Goal: Information Seeking & Learning: Learn about a topic

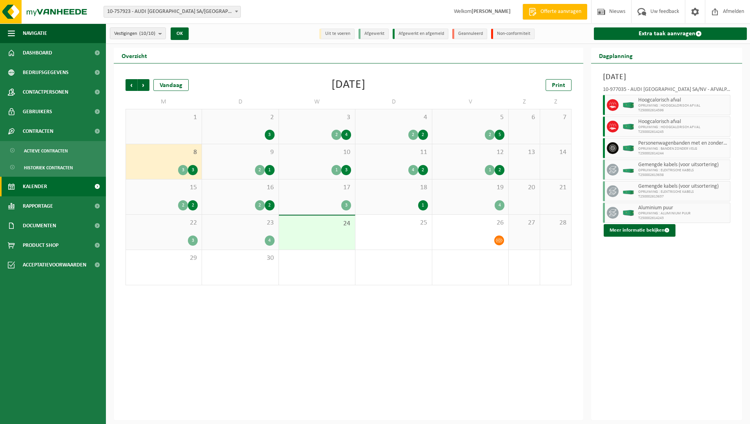
click at [44, 183] on span "Kalender" at bounding box center [35, 187] width 24 height 20
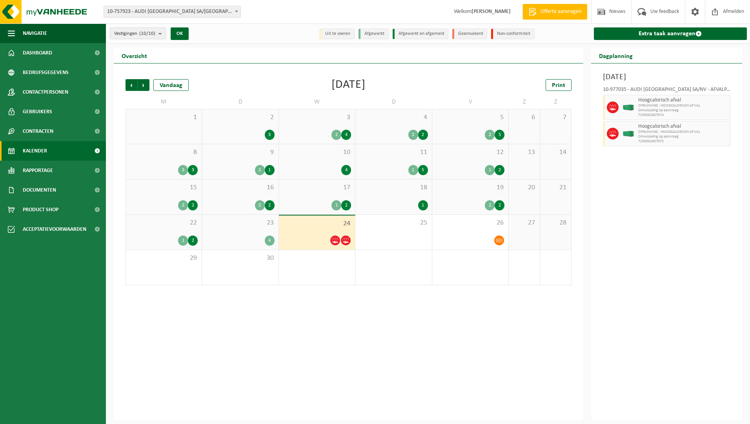
click at [236, 225] on span "23" at bounding box center [240, 223] width 68 height 9
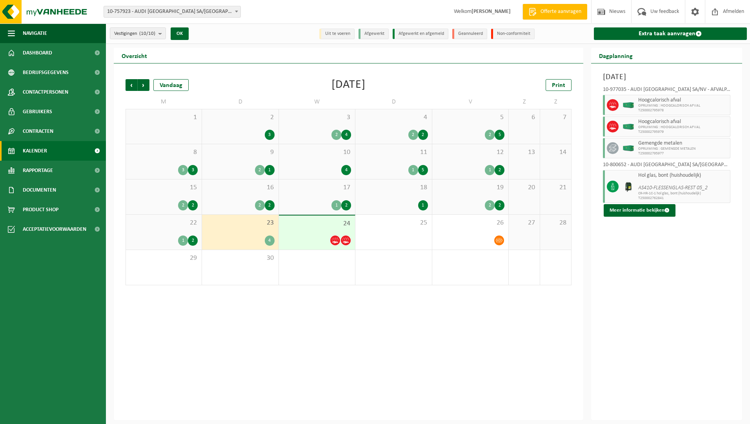
click at [166, 220] on span "22" at bounding box center [164, 223] width 68 height 9
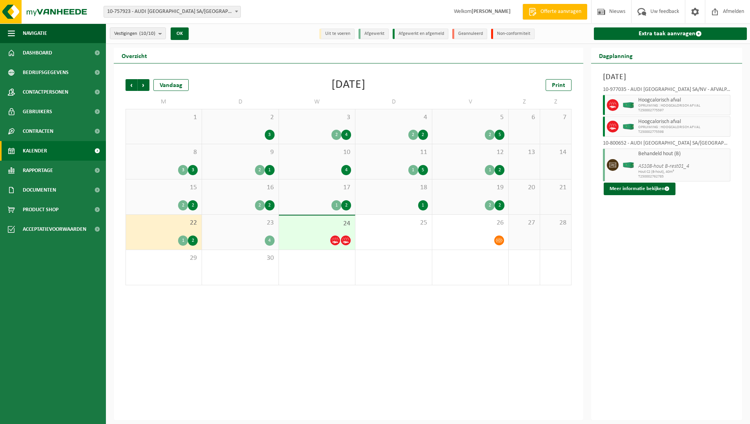
click at [267, 191] on span "16" at bounding box center [240, 188] width 68 height 9
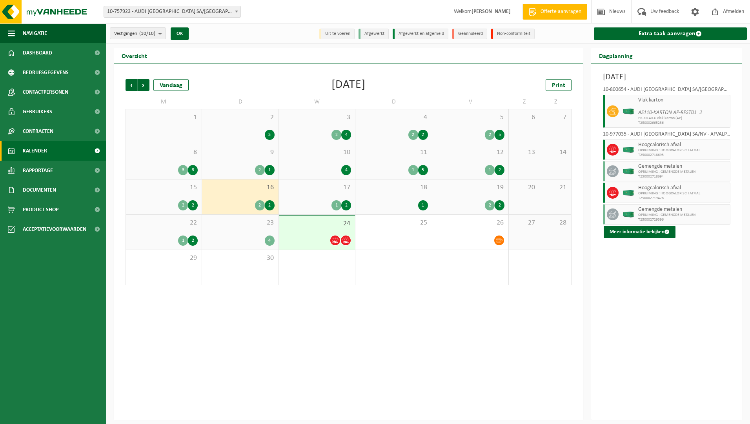
click at [300, 191] on span "17" at bounding box center [317, 188] width 68 height 9
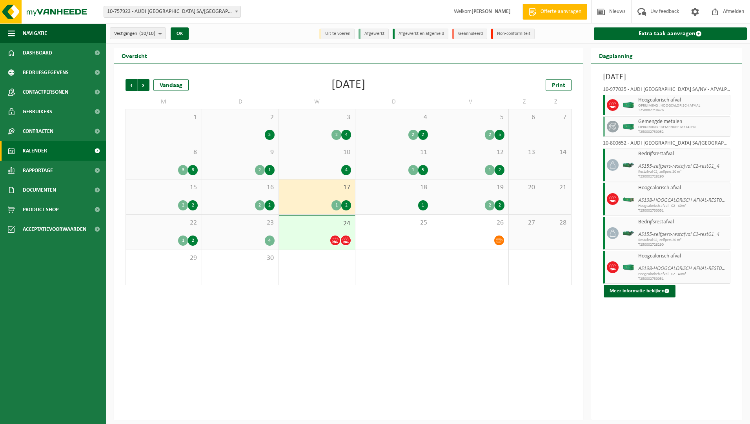
click at [382, 194] on div "18 1" at bounding box center [393, 197] width 76 height 35
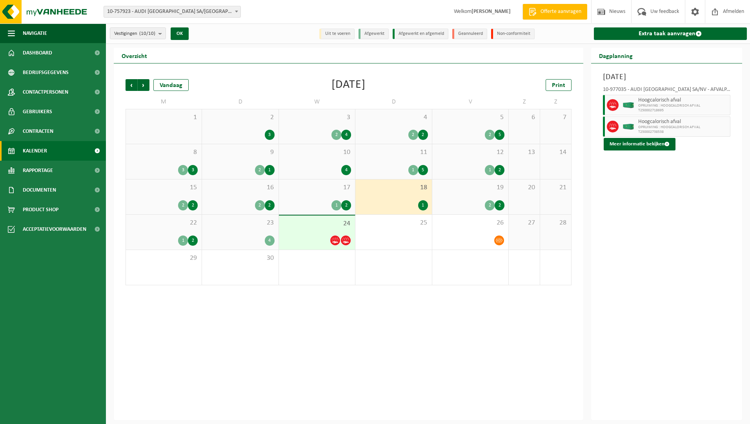
click at [445, 189] on span "19" at bounding box center [470, 188] width 68 height 9
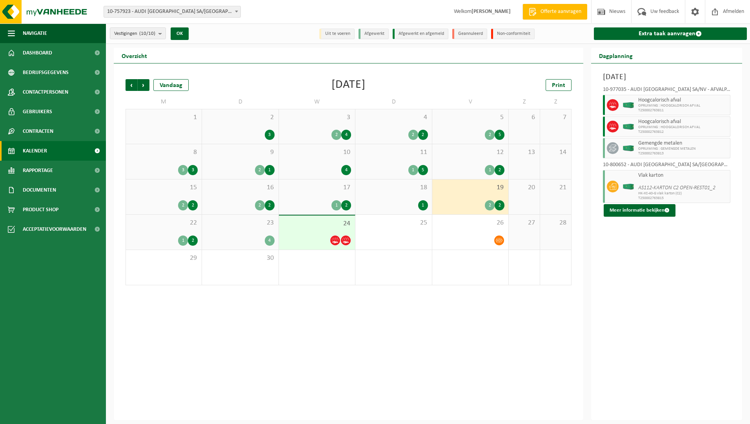
click at [450, 167] on div "1 2" at bounding box center [470, 170] width 68 height 10
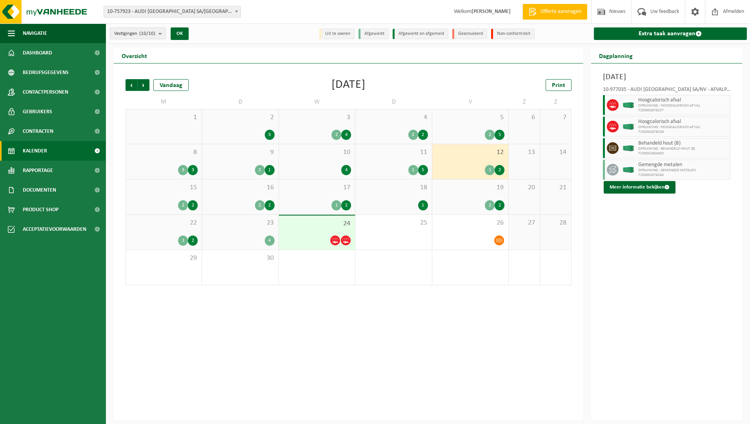
click at [378, 164] on div "11 1 5" at bounding box center [393, 161] width 76 height 35
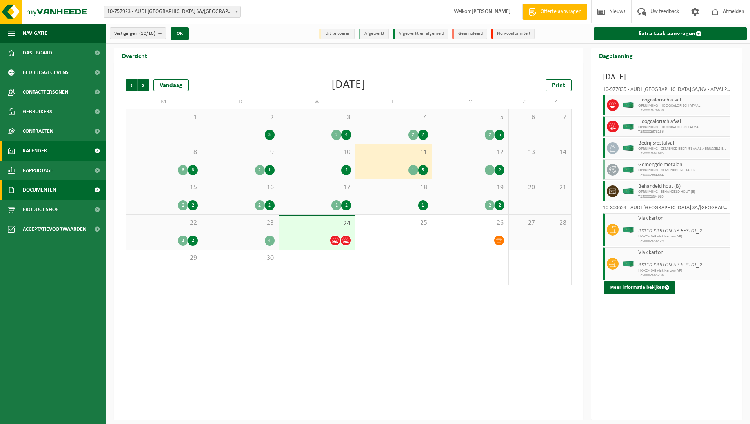
click at [39, 181] on span "Documenten" at bounding box center [39, 190] width 33 height 20
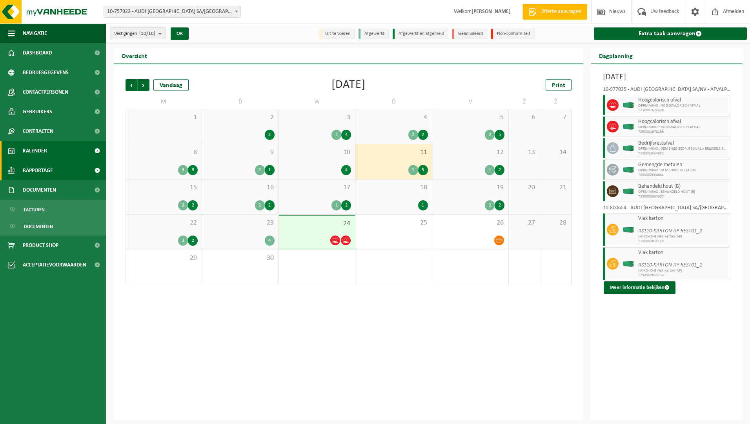
click at [41, 168] on span "Rapportage" at bounding box center [38, 171] width 30 height 20
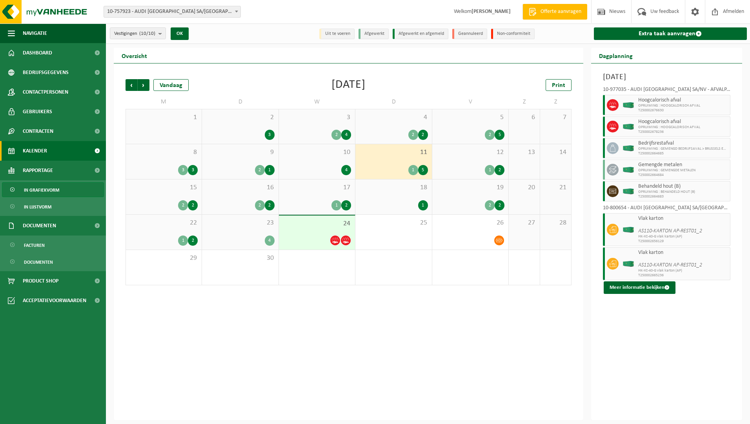
click at [44, 191] on span "In grafiekvorm" at bounding box center [41, 190] width 35 height 15
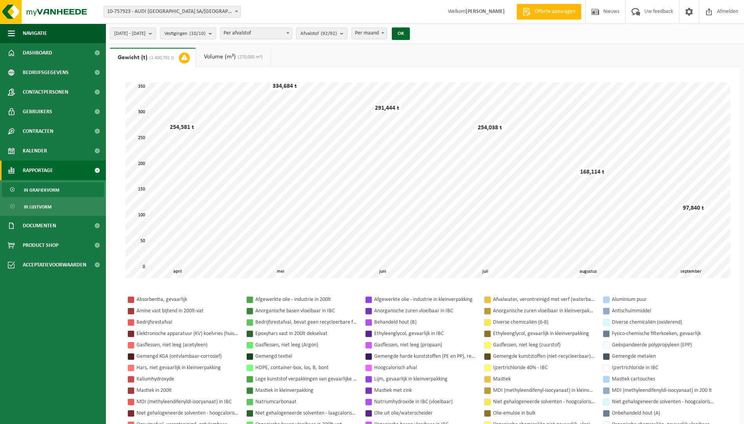
click at [291, 35] on span "Per afvalstof" at bounding box center [255, 33] width 71 height 11
click at [337, 30] on span "Afvalstof (92/92)" at bounding box center [318, 34] width 36 height 12
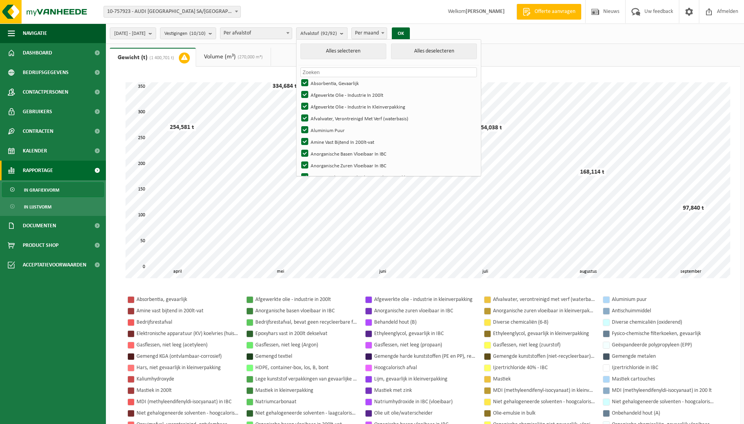
click at [351, 75] on input "text" at bounding box center [388, 72] width 177 height 10
type input "al"
click at [356, 134] on label "Aluminium Puur" at bounding box center [388, 130] width 177 height 12
click at [298, 124] on input "Aluminium Puur" at bounding box center [298, 124] width 0 height 0
checkbox input "false"
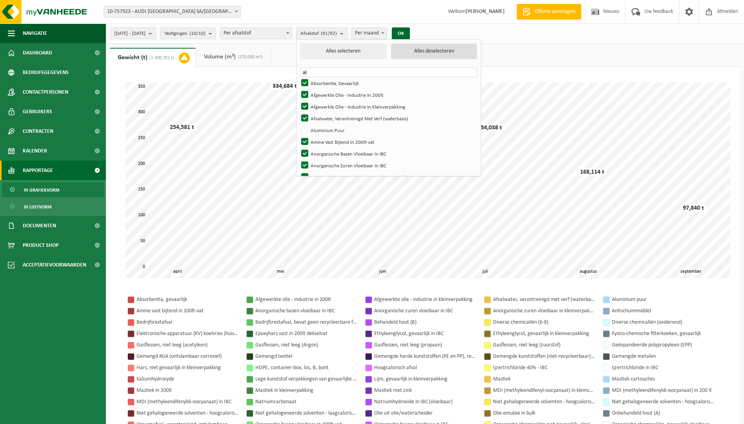
click at [442, 46] on button "Alles deselecteren" at bounding box center [434, 52] width 86 height 16
checkbox input "false"
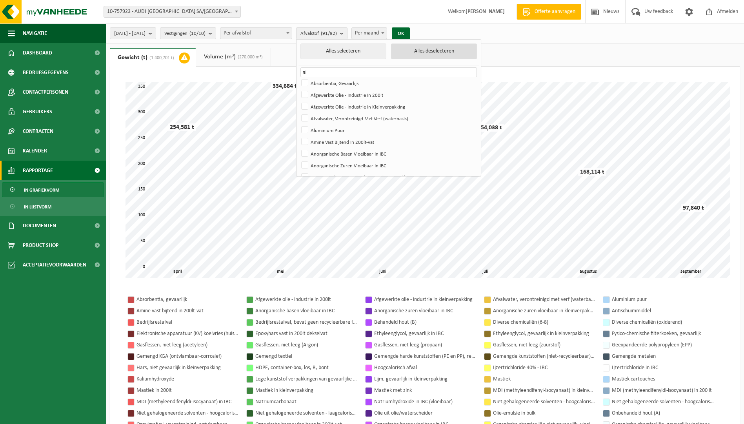
checkbox input "false"
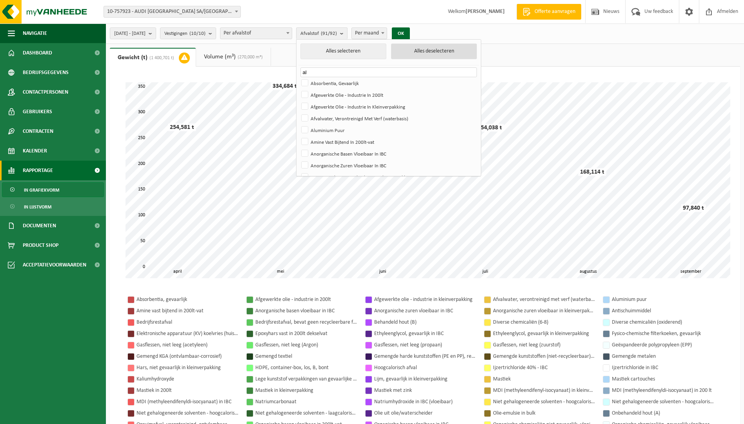
checkbox input "false"
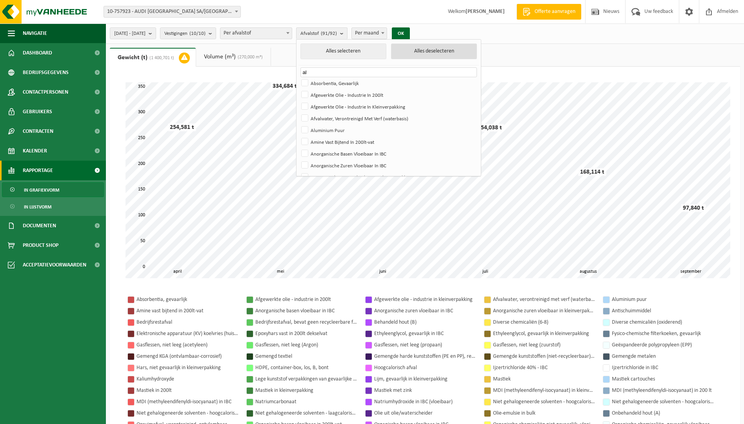
checkbox input "false"
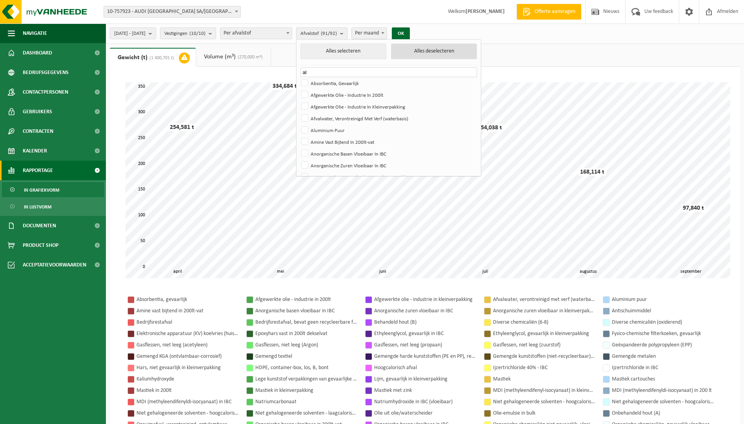
checkbox input "false"
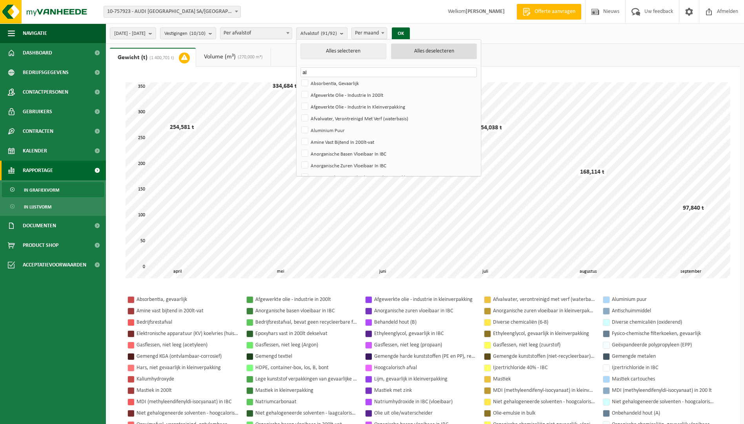
checkbox input "false"
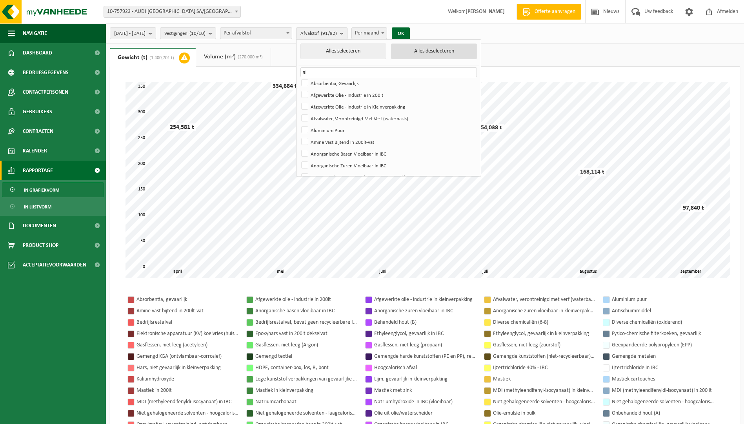
checkbox input "false"
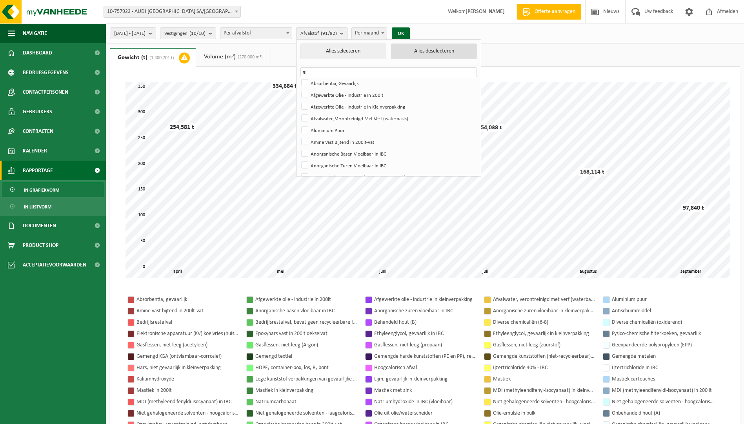
checkbox input "false"
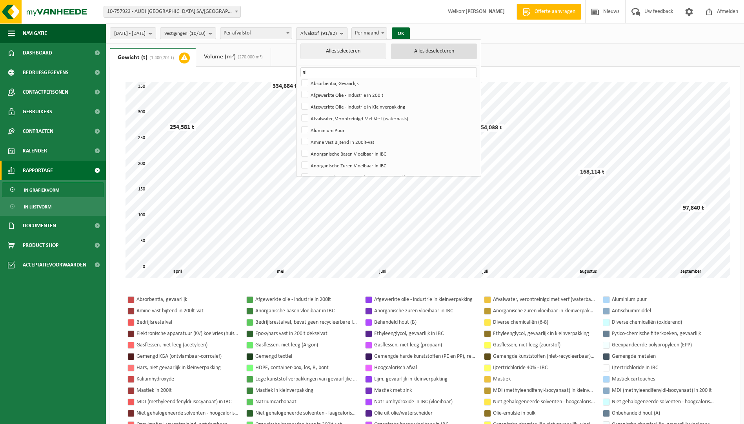
checkbox input "false"
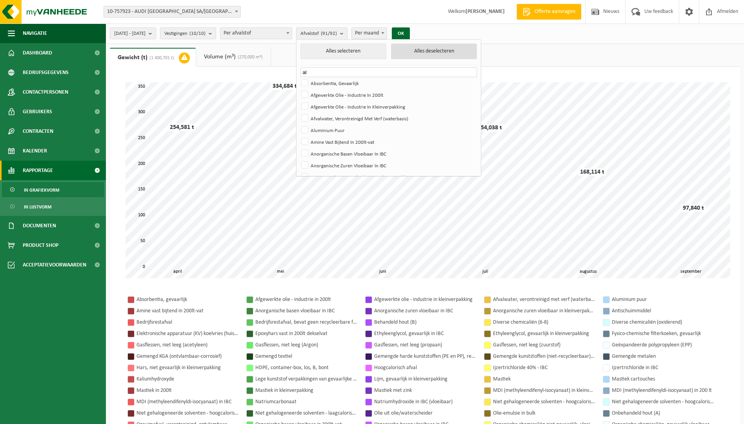
checkbox input "false"
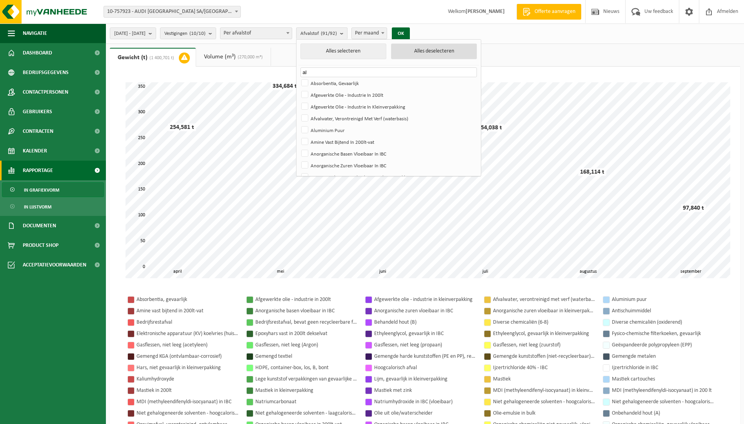
checkbox input "false"
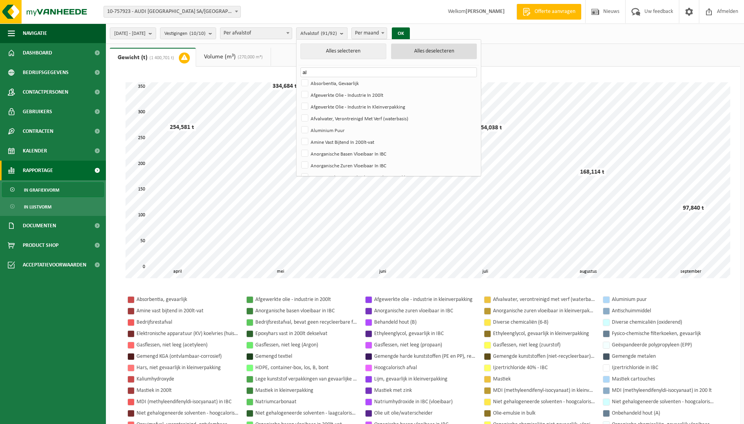
checkbox input "false"
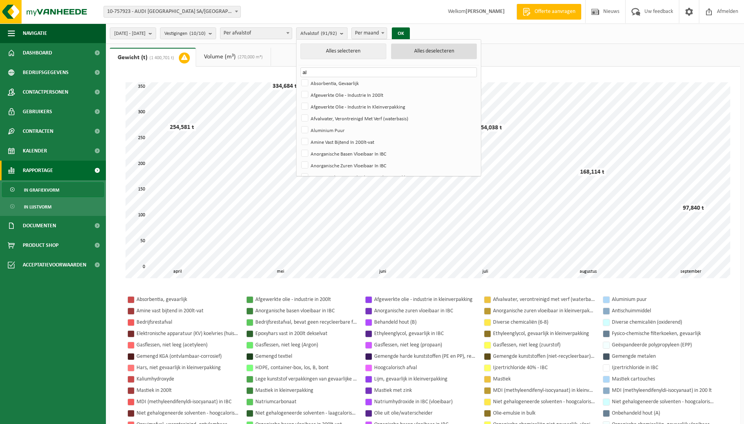
checkbox input "false"
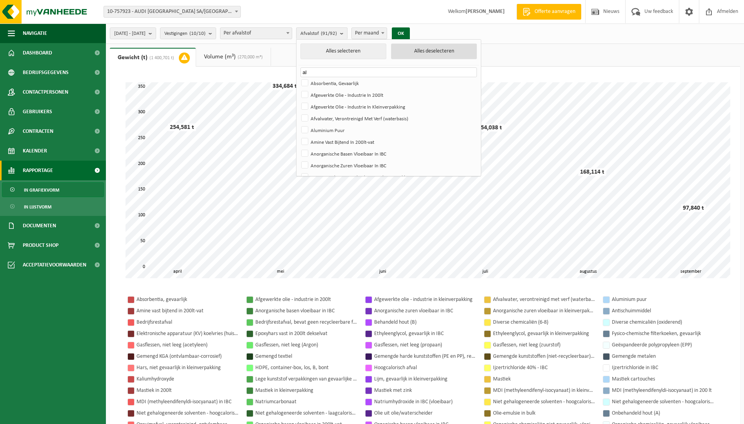
checkbox input "false"
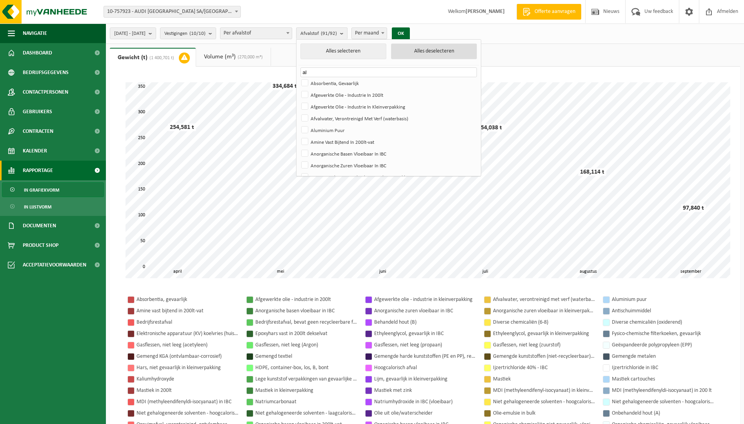
checkbox input "false"
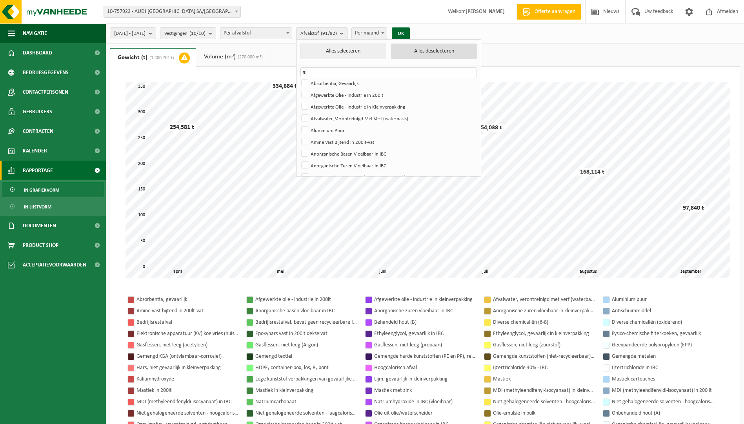
checkbox input "false"
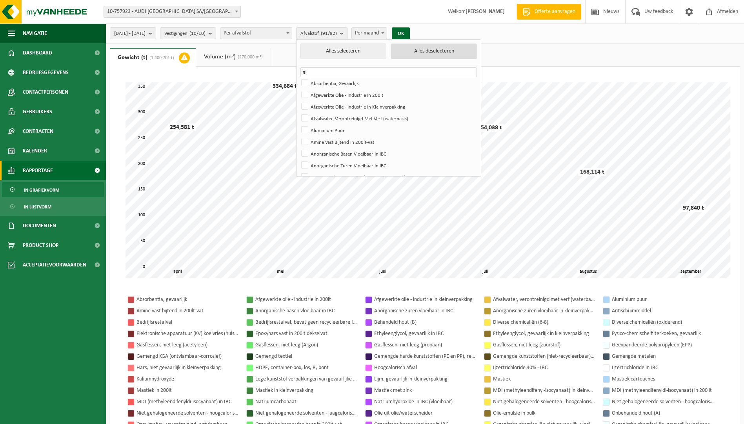
checkbox input "false"
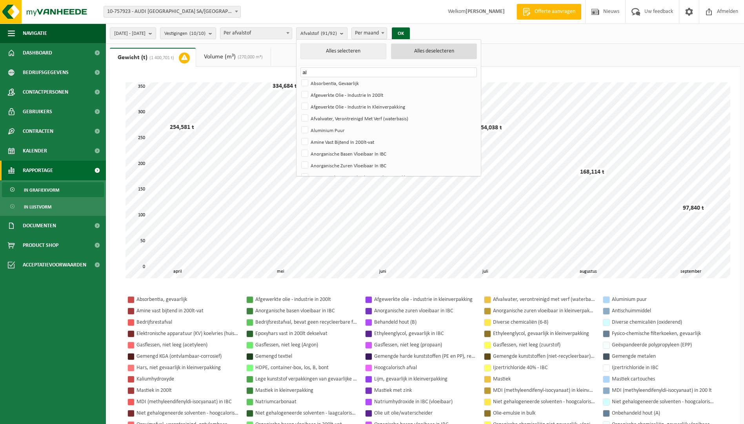
checkbox input "false"
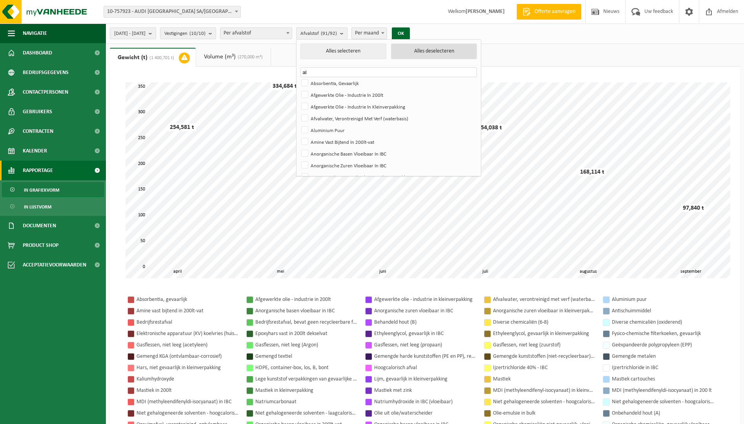
checkbox input "false"
click at [354, 128] on label "Aluminium Puur" at bounding box center [388, 130] width 177 height 12
click at [298, 124] on input "Aluminium Puur" at bounding box center [298, 124] width 0 height 0
checkbox input "true"
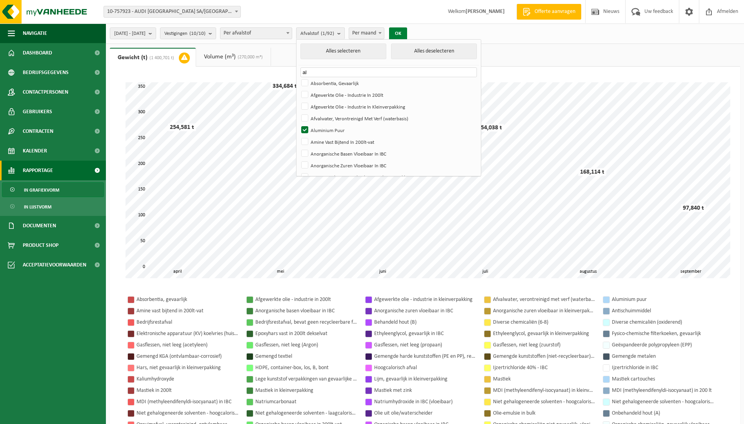
click at [407, 35] on button "OK" at bounding box center [398, 33] width 18 height 13
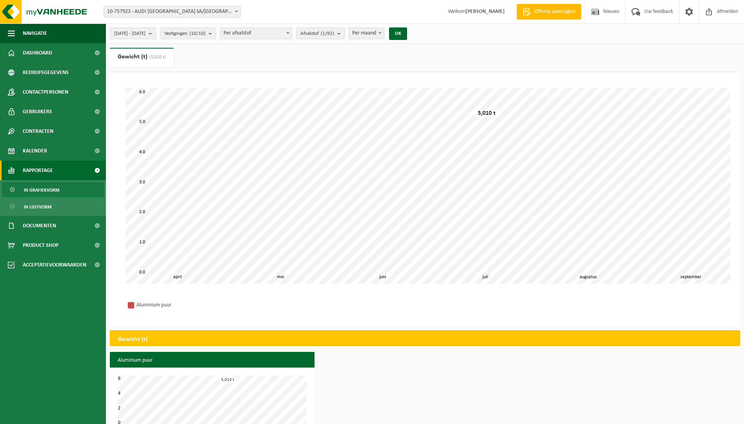
click at [384, 34] on span "Per maand" at bounding box center [366, 33] width 35 height 11
select select "1"
click at [334, 35] on span "Afvalstof (1/92)" at bounding box center [317, 34] width 34 height 12
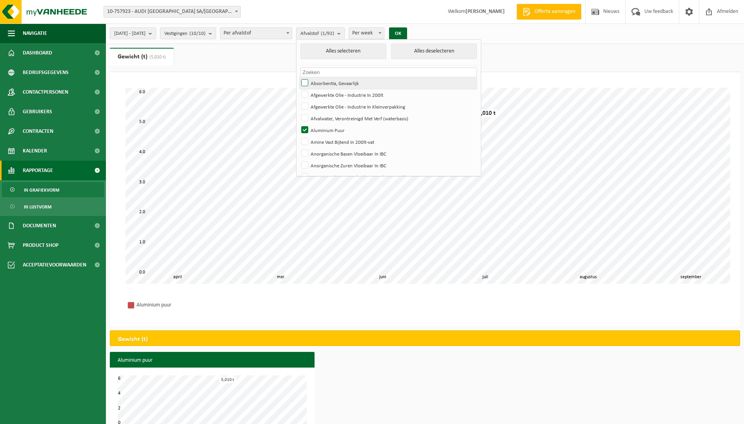
click at [328, 86] on label "Absorbentia, Gevaarlijk" at bounding box center [388, 83] width 177 height 12
click at [298, 77] on input "Absorbentia, Gevaarlijk" at bounding box center [298, 77] width 0 height 0
checkbox input "true"
click at [380, 56] on button "Alles selecteren" at bounding box center [343, 52] width 86 height 16
checkbox input "true"
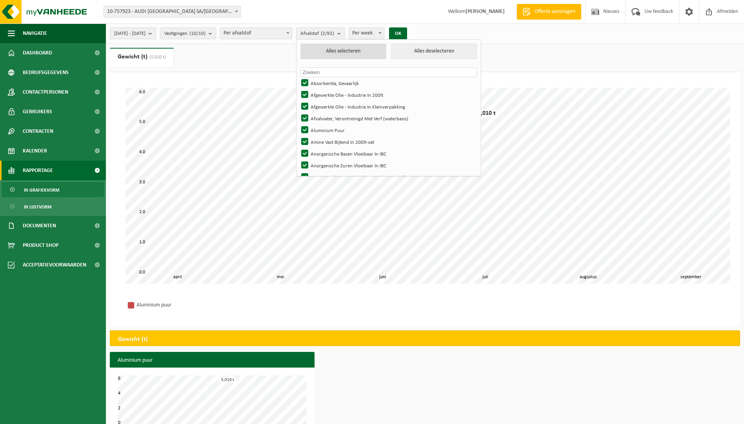
checkbox input "true"
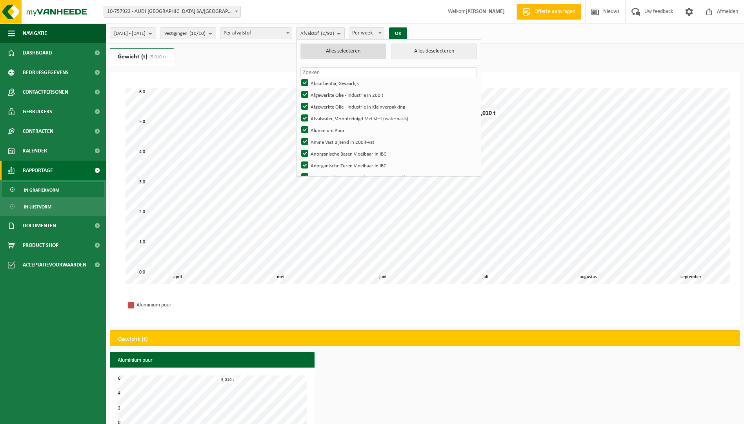
checkbox input "true"
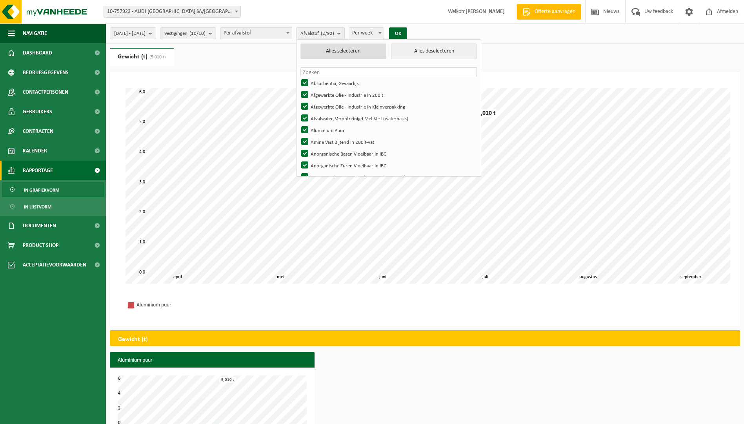
checkbox input "true"
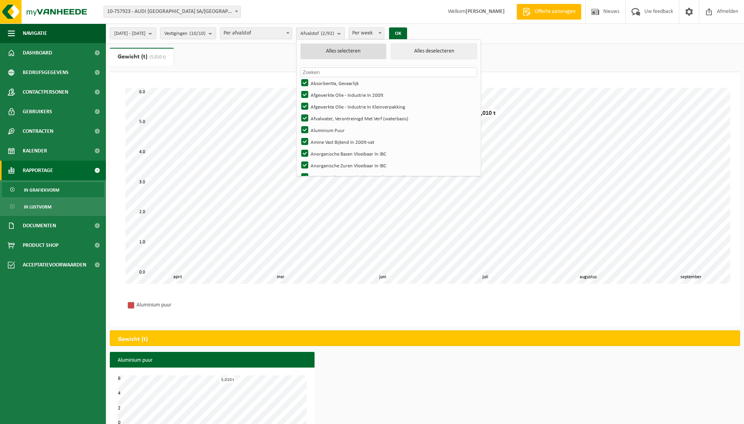
checkbox input "true"
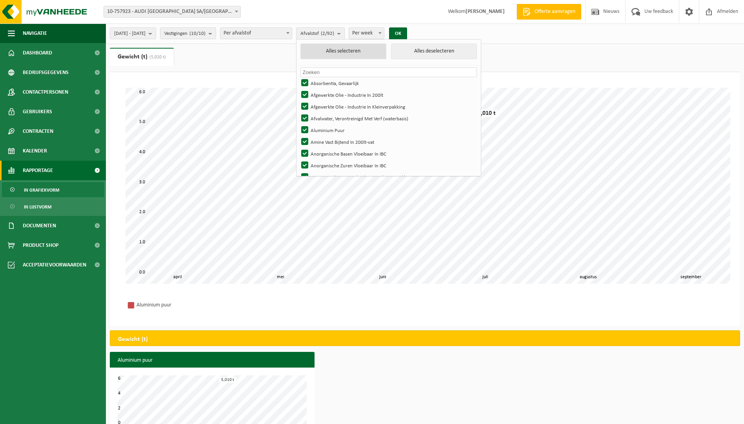
checkbox input "true"
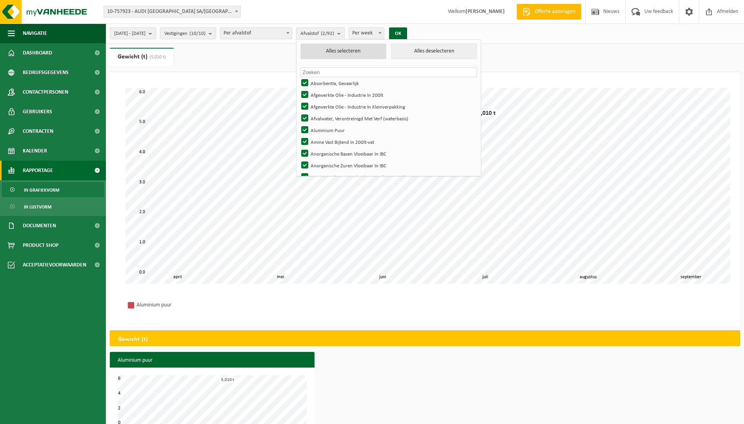
checkbox input "true"
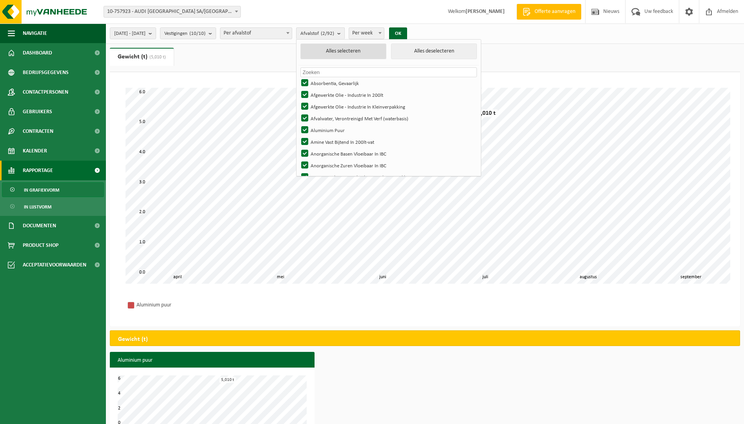
checkbox input "true"
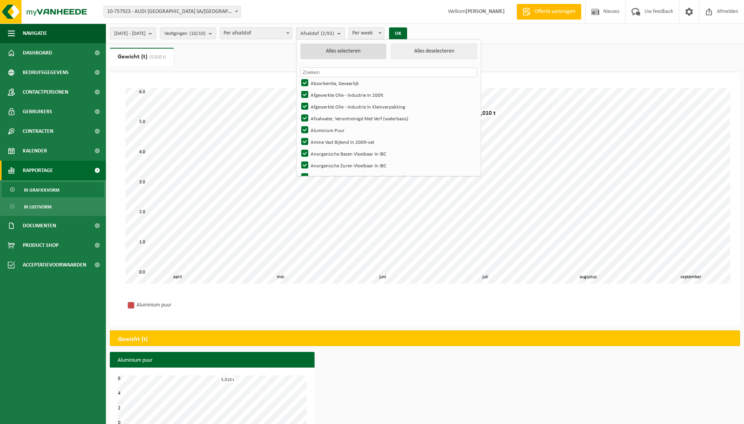
checkbox input "true"
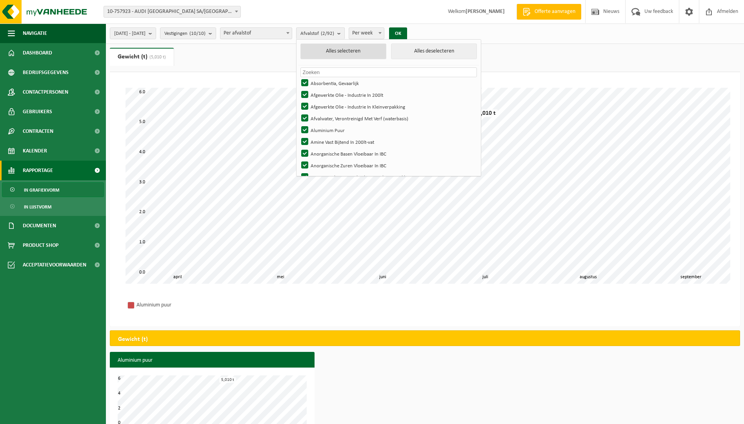
checkbox input "true"
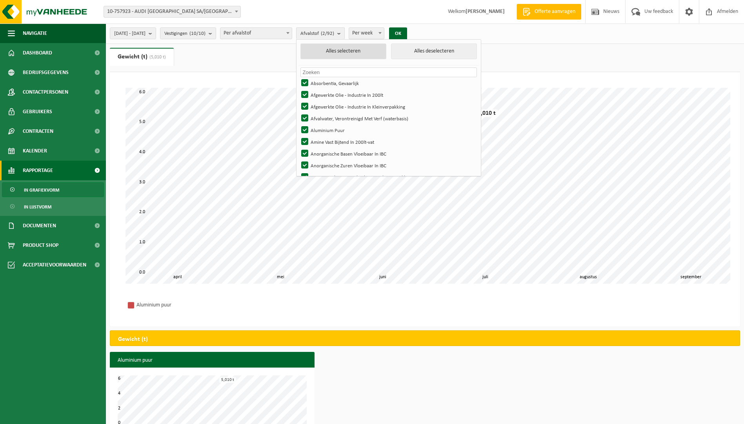
checkbox input "true"
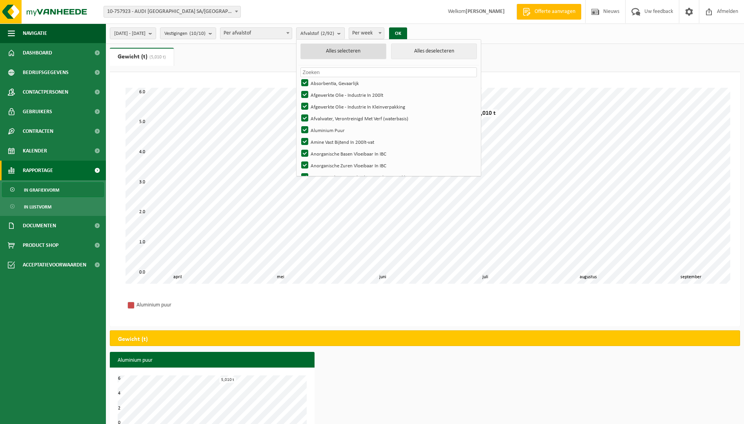
checkbox input "true"
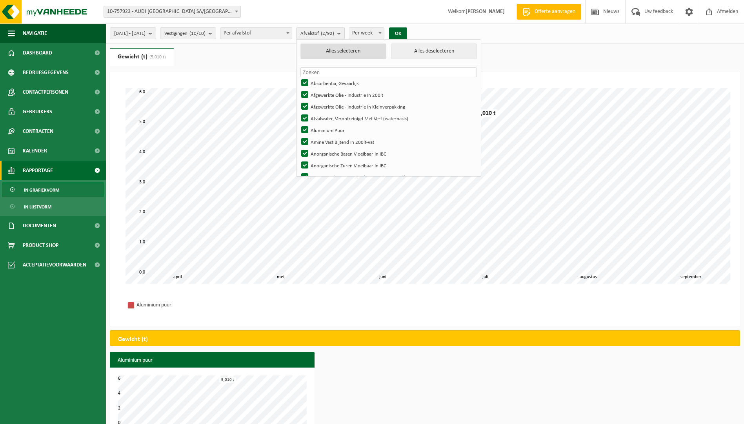
checkbox input "true"
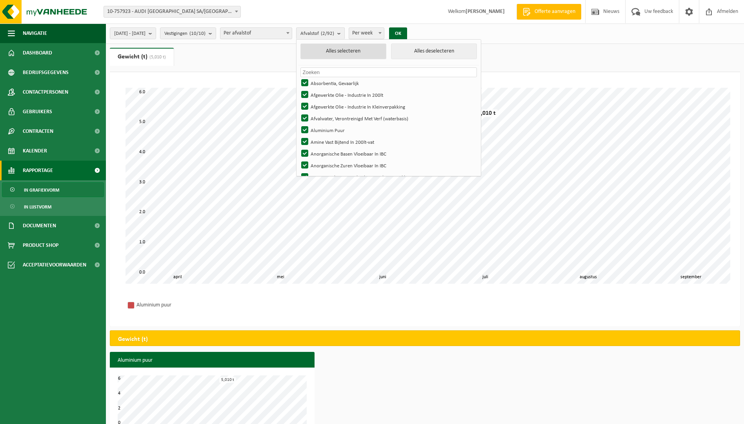
checkbox input "true"
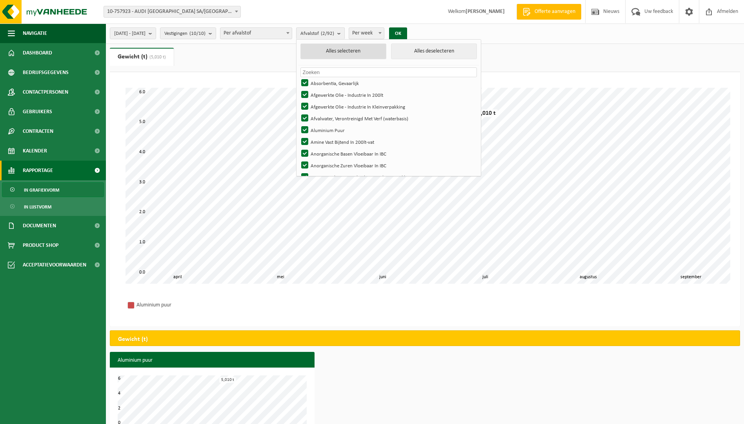
checkbox input "true"
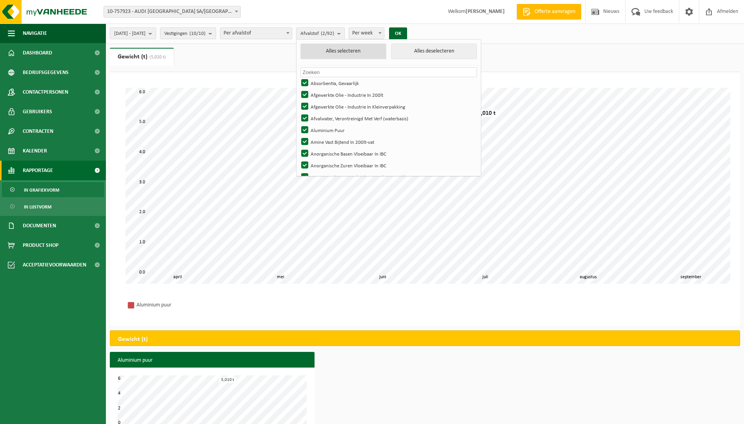
checkbox input "true"
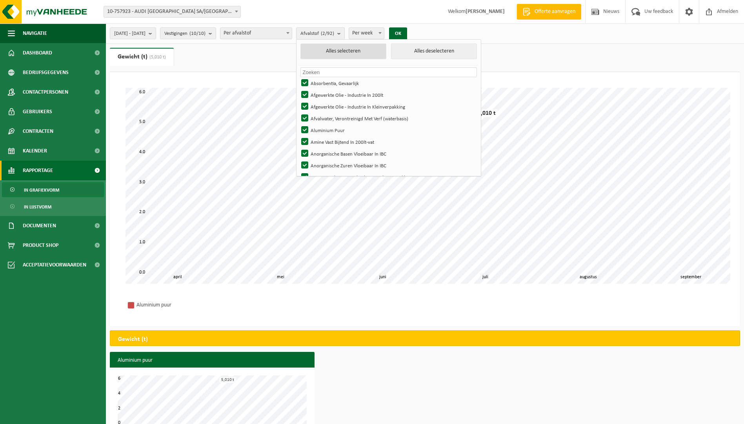
checkbox input "true"
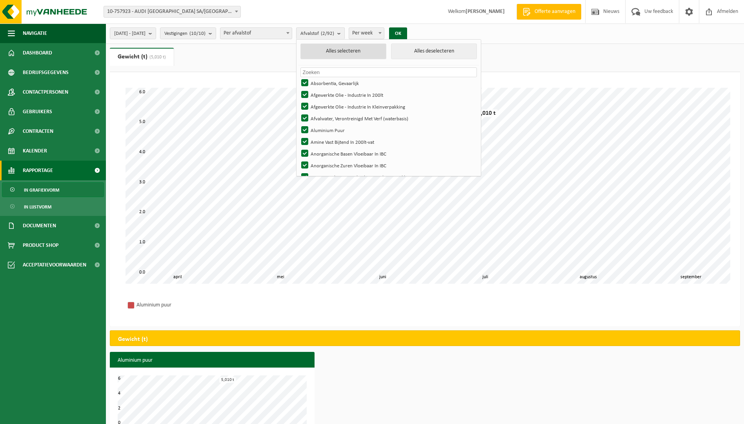
checkbox input "true"
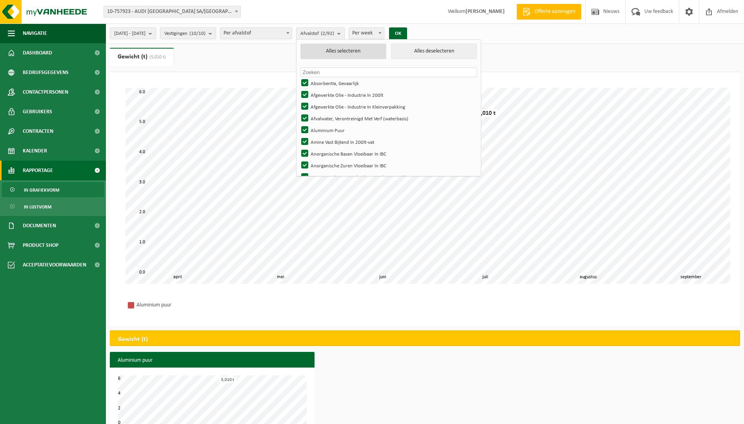
checkbox input "true"
click at [410, 34] on button "OK" at bounding box center [401, 33] width 18 height 13
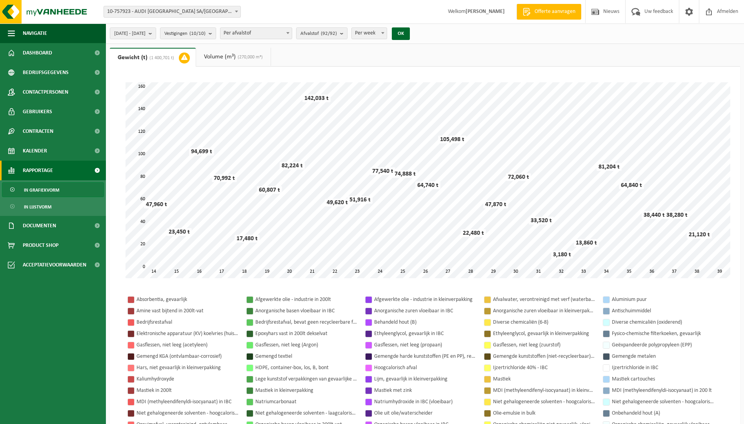
click at [387, 31] on span at bounding box center [383, 33] width 8 height 10
click at [411, 36] on div "OK" at bounding box center [401, 33] width 20 height 13
click at [410, 36] on button "OK" at bounding box center [401, 33] width 18 height 13
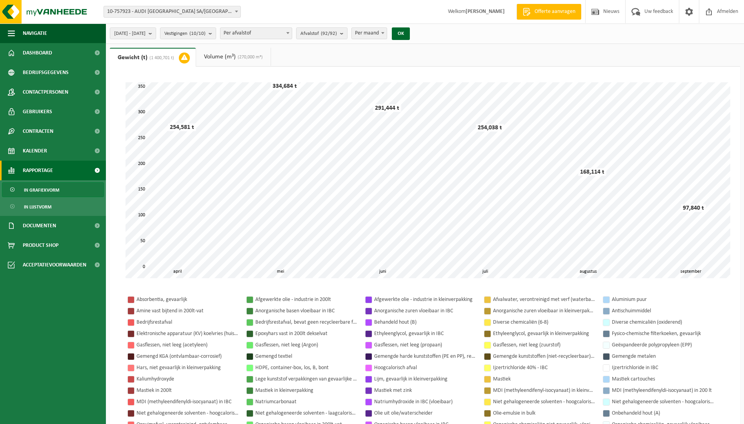
click at [387, 30] on span "Per maand" at bounding box center [369, 33] width 35 height 11
select select "3"
click at [410, 36] on button "OK" at bounding box center [401, 33] width 18 height 13
click at [145, 33] on span "[DATE] - [DATE]" at bounding box center [129, 34] width 31 height 12
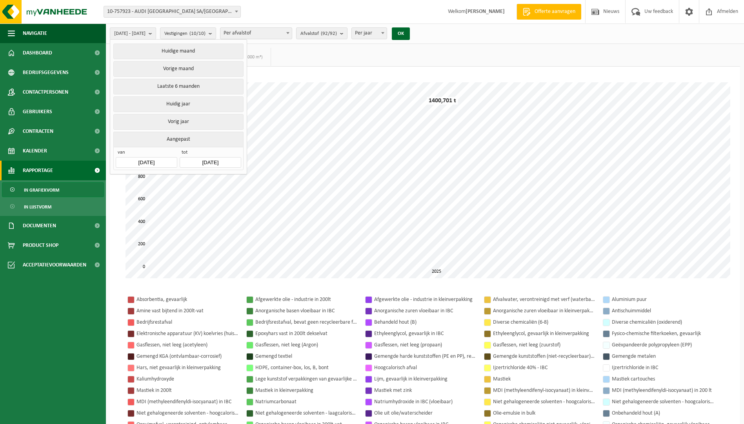
click at [141, 157] on input "[DATE]" at bounding box center [146, 162] width 61 height 11
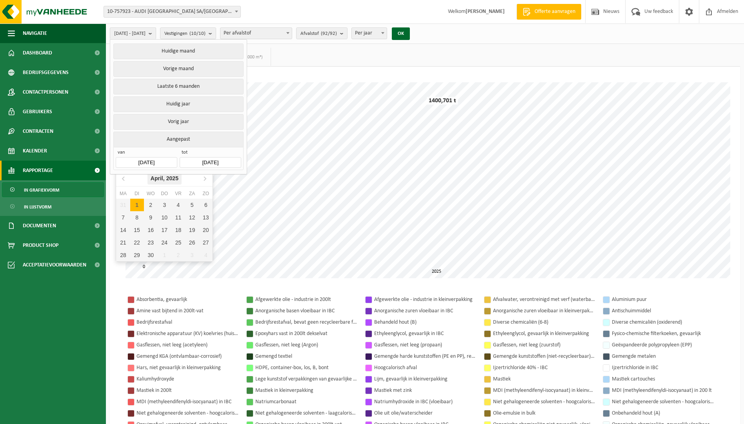
click at [161, 177] on div "April, 2025" at bounding box center [164, 178] width 34 height 13
click at [156, 178] on div "2025" at bounding box center [164, 178] width 18 height 13
click at [151, 198] on div "2020" at bounding box center [152, 198] width 24 height 22
click at [137, 193] on div "Jan" at bounding box center [132, 195] width 32 height 16
click at [144, 204] on div "1" at bounding box center [151, 205] width 14 height 13
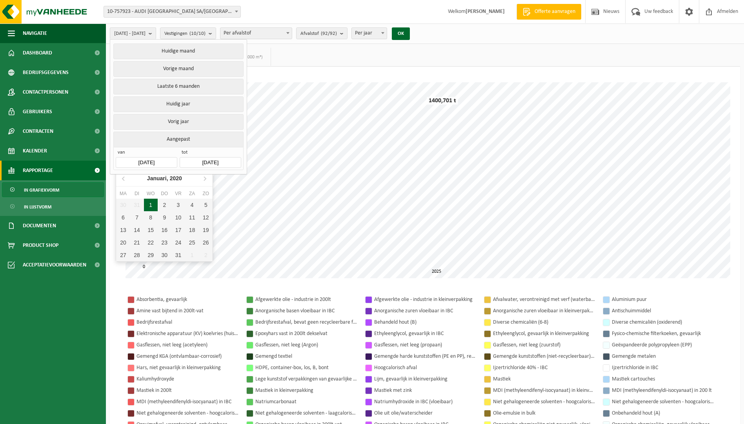
type input "2020-01-01"
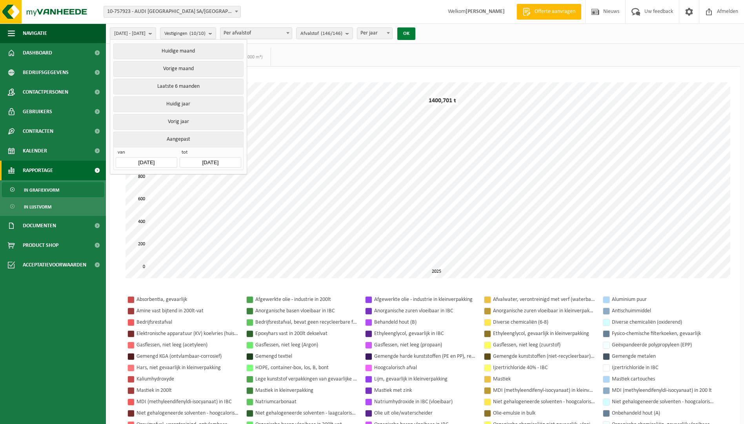
click at [415, 37] on button "OK" at bounding box center [406, 33] width 18 height 13
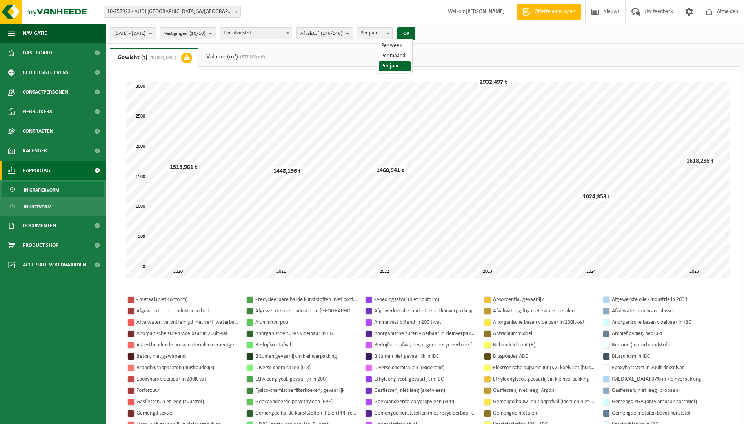
click at [392, 36] on span at bounding box center [388, 33] width 8 height 10
click at [392, 29] on span "Per maand" at bounding box center [374, 33] width 35 height 11
select select "1"
click at [415, 35] on button "OK" at bounding box center [406, 33] width 18 height 13
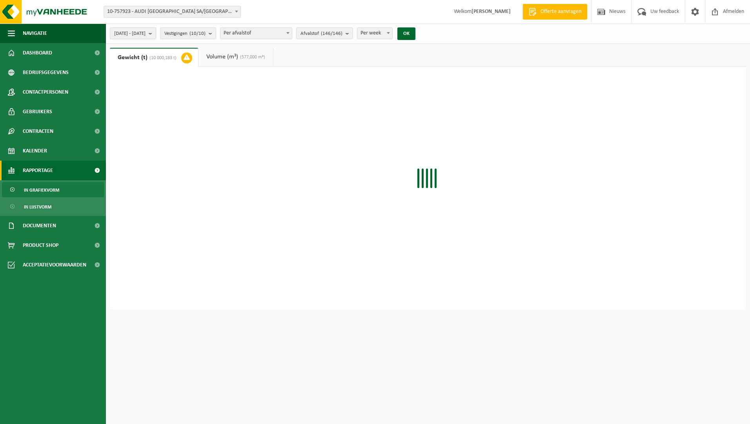
click at [145, 33] on span "2020-01-01 - 2025-09-24" at bounding box center [129, 34] width 31 height 12
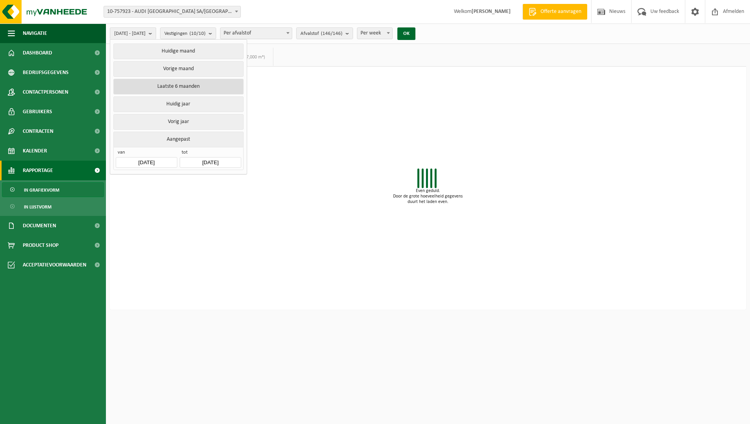
click at [160, 79] on button "Laatste 6 maanden" at bounding box center [178, 87] width 130 height 16
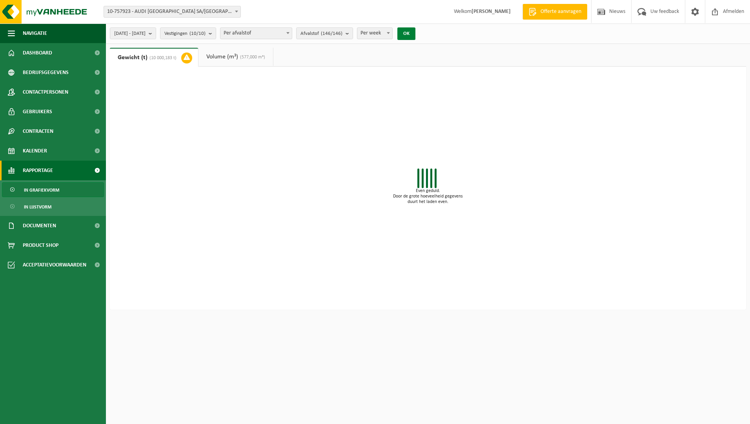
click at [415, 37] on button "OK" at bounding box center [406, 33] width 18 height 13
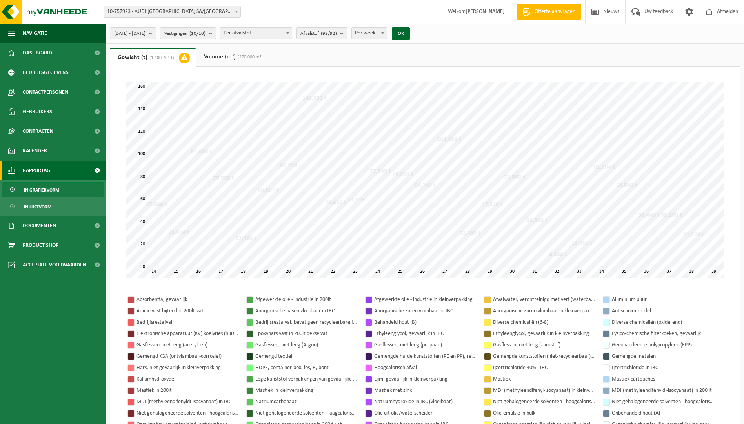
click at [156, 40] on div "2025-04-01 - 2025-09-24 Huidige maand Vorige maand Laatste 6 maanden Huidig jaa…" at bounding box center [262, 33] width 313 height 17
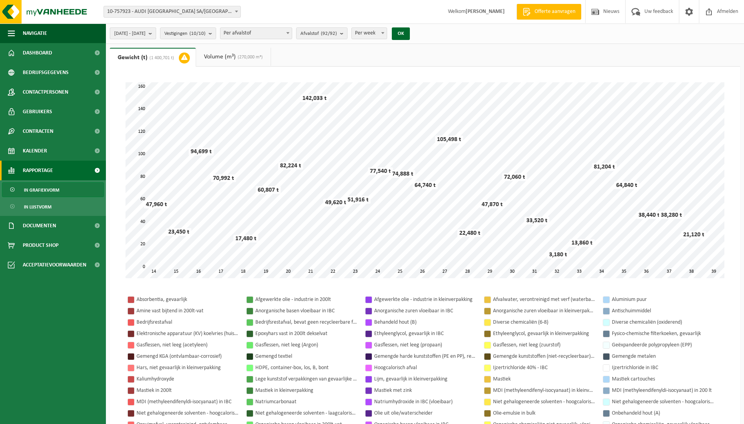
click at [145, 35] on span "[DATE] - [DATE]" at bounding box center [129, 34] width 31 height 12
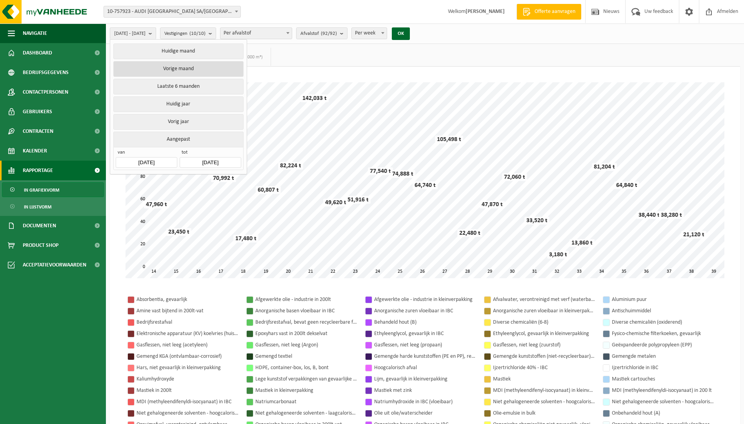
click at [167, 76] on button "Vorige maand" at bounding box center [178, 69] width 130 height 16
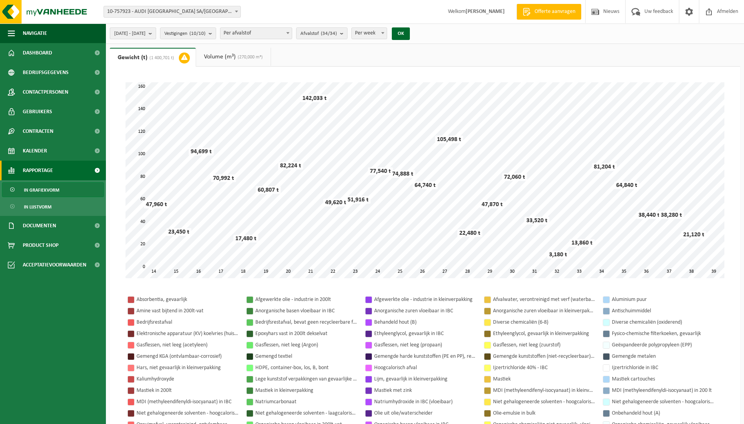
click at [145, 37] on span "2025-08-01 - 2025-08-31" at bounding box center [129, 34] width 31 height 12
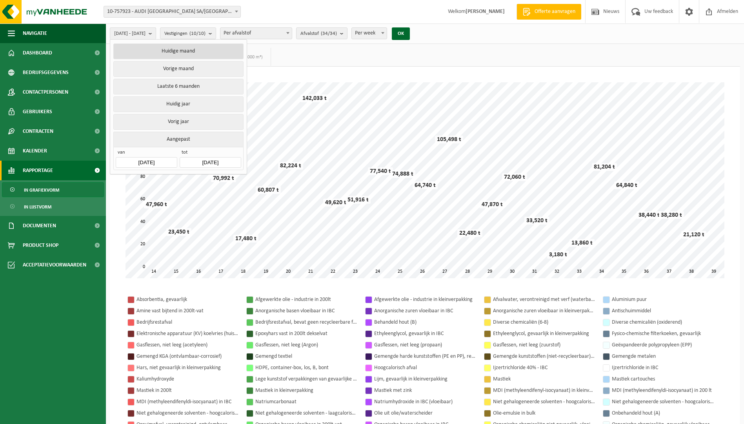
click at [181, 53] on button "Huidige maand" at bounding box center [178, 52] width 130 height 16
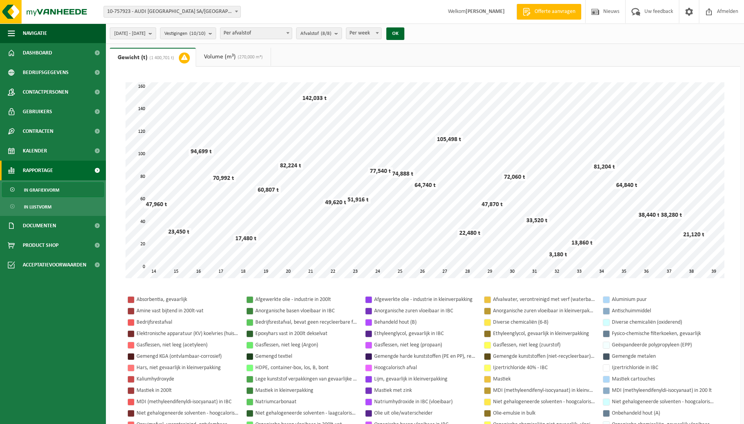
click at [145, 32] on span "[DATE] - [DATE]" at bounding box center [129, 34] width 31 height 12
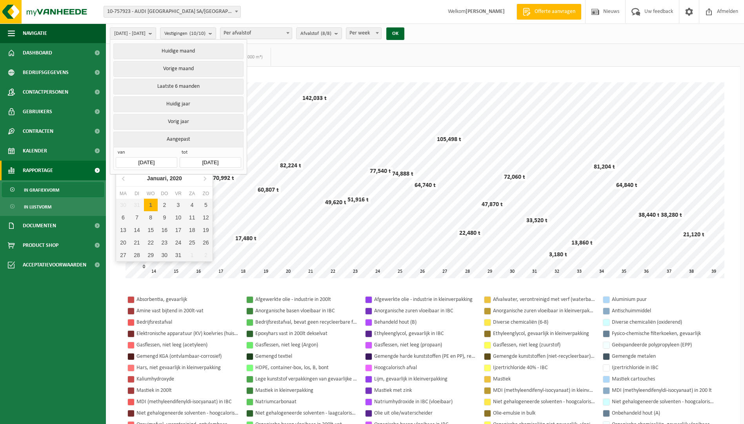
click at [148, 158] on input "[DATE]" at bounding box center [146, 162] width 61 height 11
click at [169, 184] on div "Januari, 2020" at bounding box center [164, 178] width 41 height 13
drag, startPoint x: 174, startPoint y: 184, endPoint x: 167, endPoint y: 180, distance: 7.8
click at [174, 185] on nav "2020" at bounding box center [164, 179] width 96 height 16
click at [167, 180] on div "2020" at bounding box center [164, 178] width 18 height 13
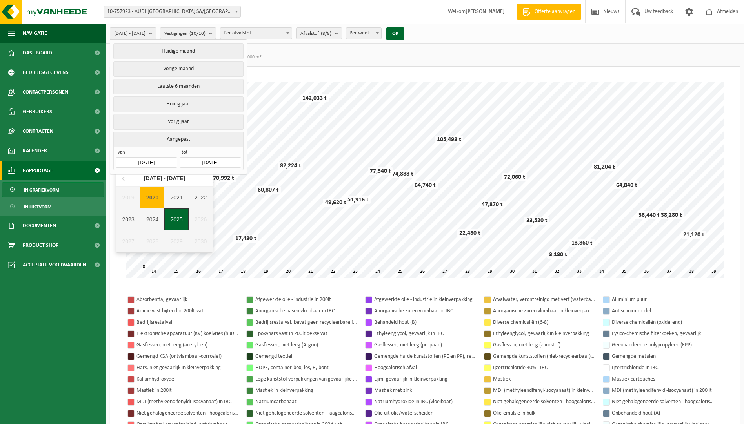
click at [175, 216] on div "2025" at bounding box center [176, 220] width 24 height 22
click at [172, 225] on div "Aug" at bounding box center [164, 228] width 32 height 16
drag, startPoint x: 180, startPoint y: 206, endPoint x: 161, endPoint y: 197, distance: 20.7
click at [178, 206] on div "1" at bounding box center [178, 205] width 14 height 13
type input "2025-08-01"
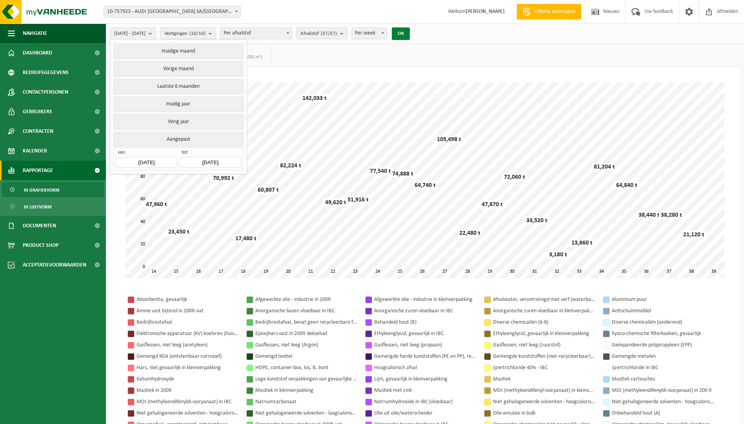
click at [410, 37] on button "OK" at bounding box center [401, 33] width 18 height 13
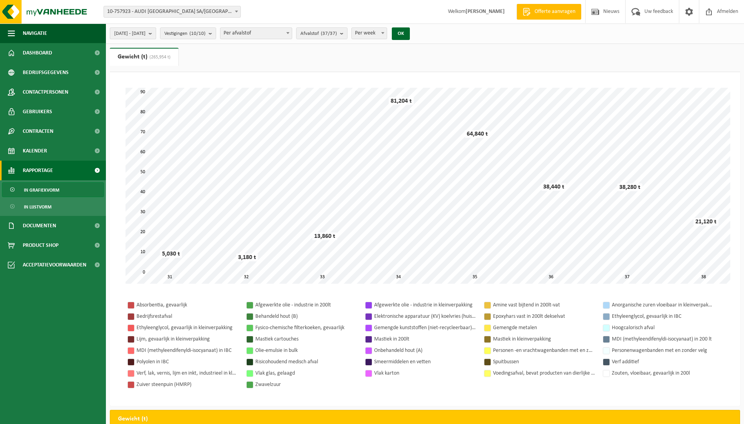
click at [145, 35] on span "2025-08-01 - 2025-09-24" at bounding box center [129, 34] width 31 height 12
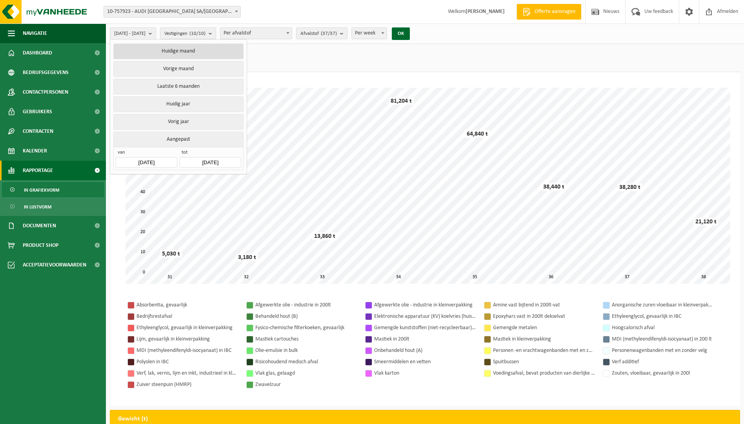
click at [163, 50] on button "Huidige maand" at bounding box center [178, 52] width 130 height 16
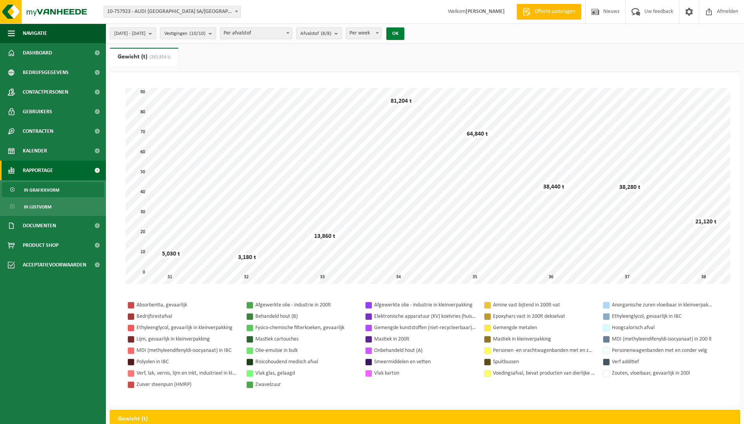
click at [404, 32] on button "OK" at bounding box center [395, 33] width 18 height 13
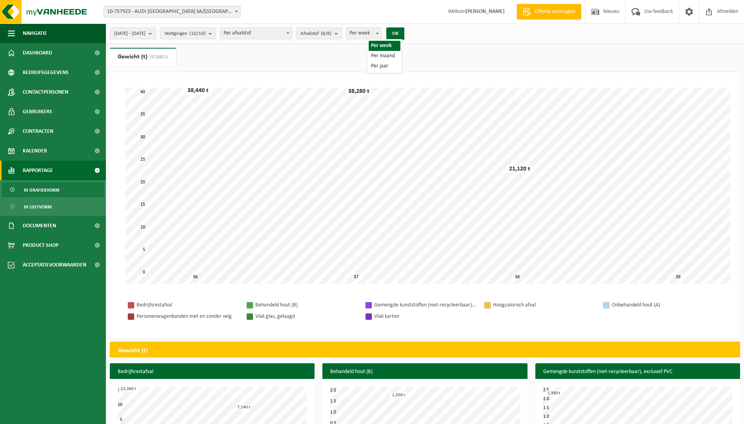
click at [381, 36] on span "Per week" at bounding box center [363, 33] width 35 height 11
click at [33, 129] on span "Contracten" at bounding box center [38, 132] width 31 height 20
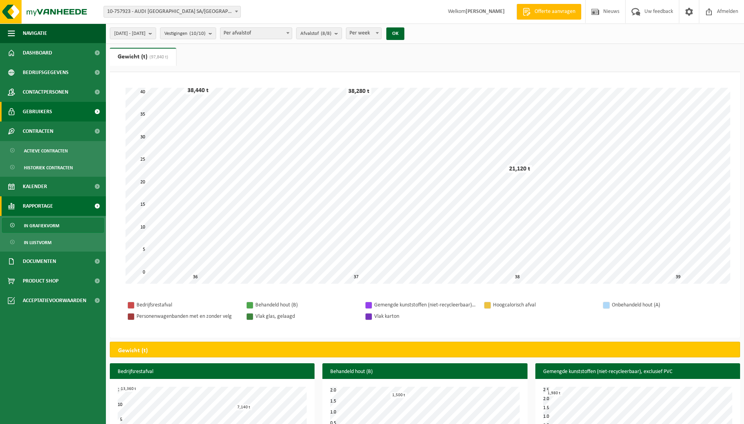
click at [36, 105] on span "Gebruikers" at bounding box center [37, 112] width 29 height 20
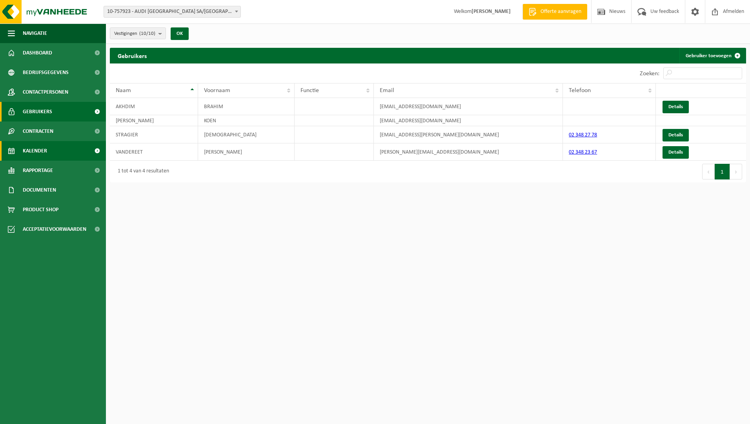
click at [43, 144] on span "Kalender" at bounding box center [35, 151] width 24 height 20
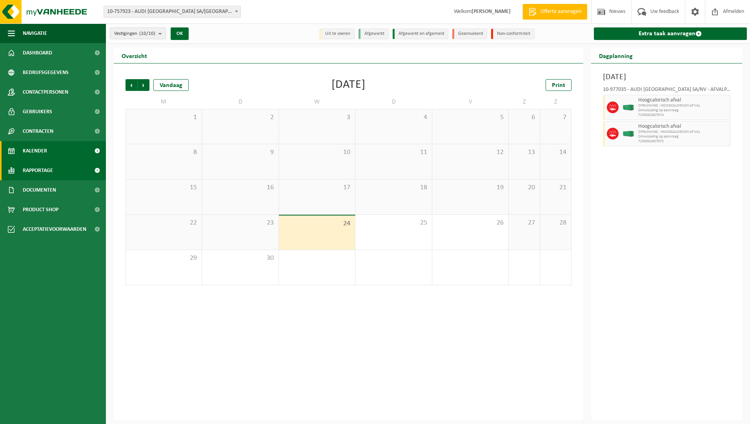
click at [47, 167] on span "Rapportage" at bounding box center [38, 171] width 30 height 20
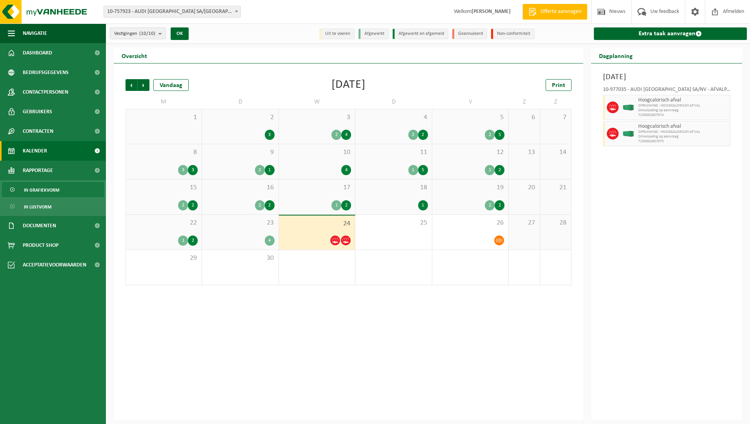
click at [51, 185] on span "In grafiekvorm" at bounding box center [41, 190] width 35 height 15
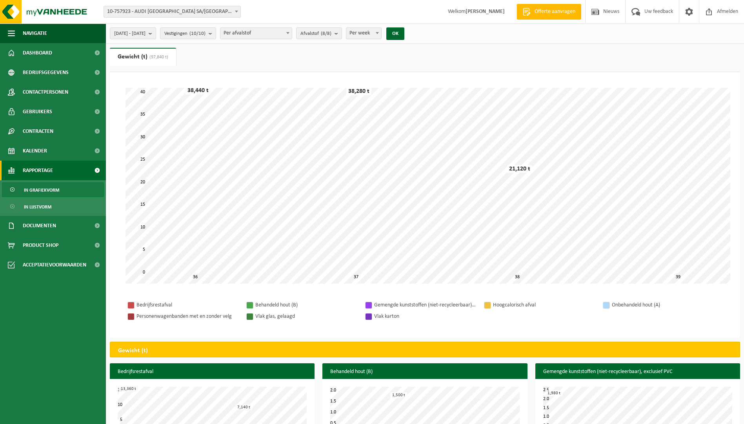
click at [381, 35] on span "Per week" at bounding box center [363, 33] width 35 height 11
select select "2"
click at [404, 35] on button "OK" at bounding box center [395, 33] width 18 height 13
click at [145, 35] on span "[DATE] - [DATE]" at bounding box center [129, 34] width 31 height 12
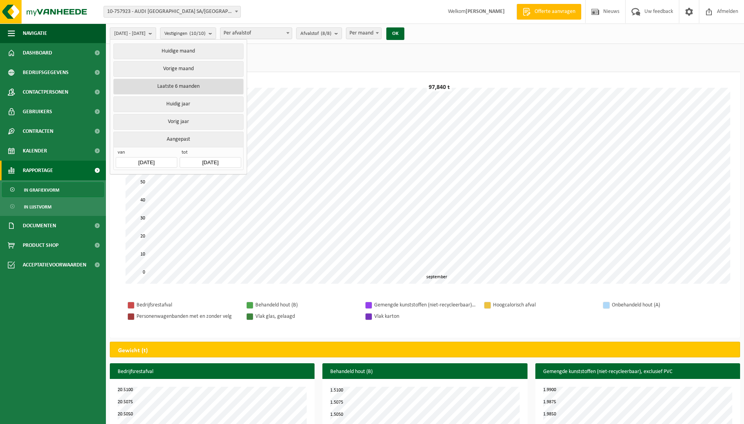
click at [178, 85] on button "Laatste 6 maanden" at bounding box center [178, 87] width 130 height 16
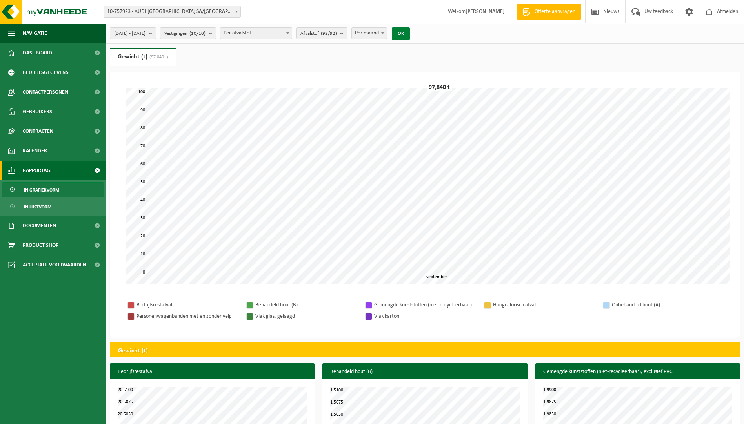
click at [410, 33] on button "OK" at bounding box center [401, 33] width 18 height 13
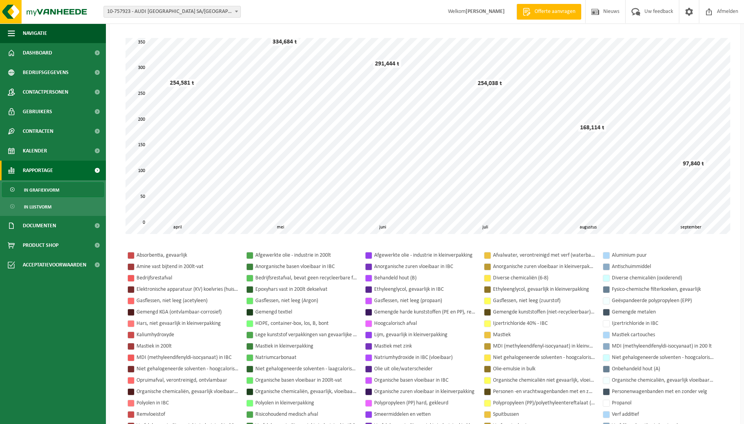
scroll to position [240, 0]
